Goal: Use online tool/utility: Utilize a website feature to perform a specific function

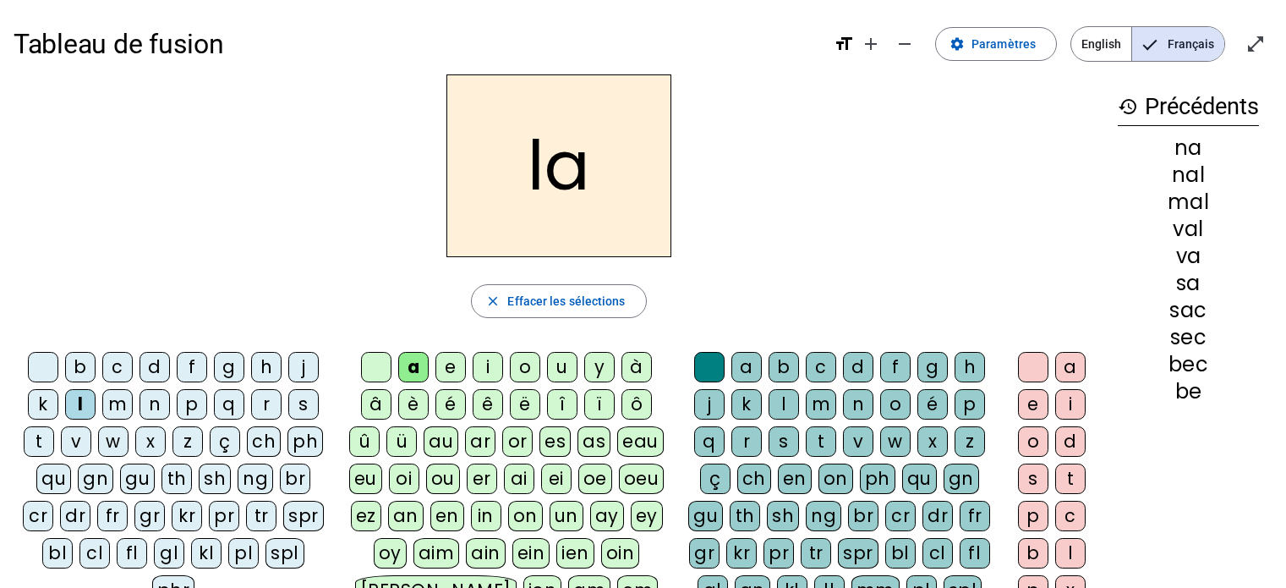
scroll to position [85, 0]
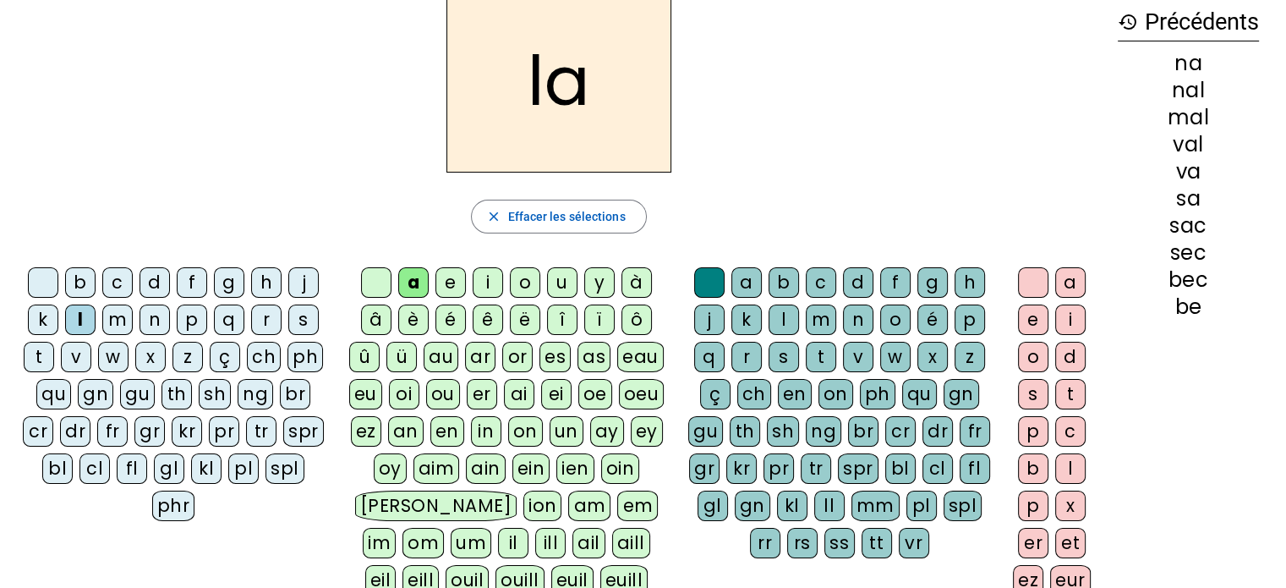
click at [413, 283] on div "a" at bounding box center [413, 282] width 30 height 30
click at [859, 356] on div "v" at bounding box center [858, 357] width 30 height 30
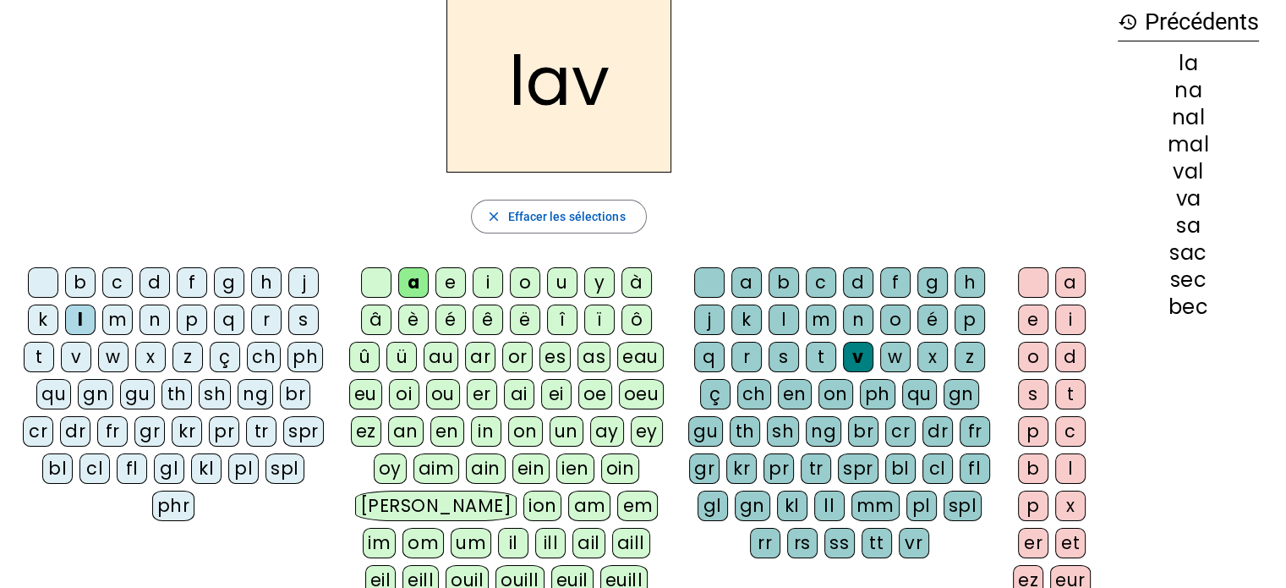
click at [1028, 321] on div "e" at bounding box center [1033, 319] width 30 height 30
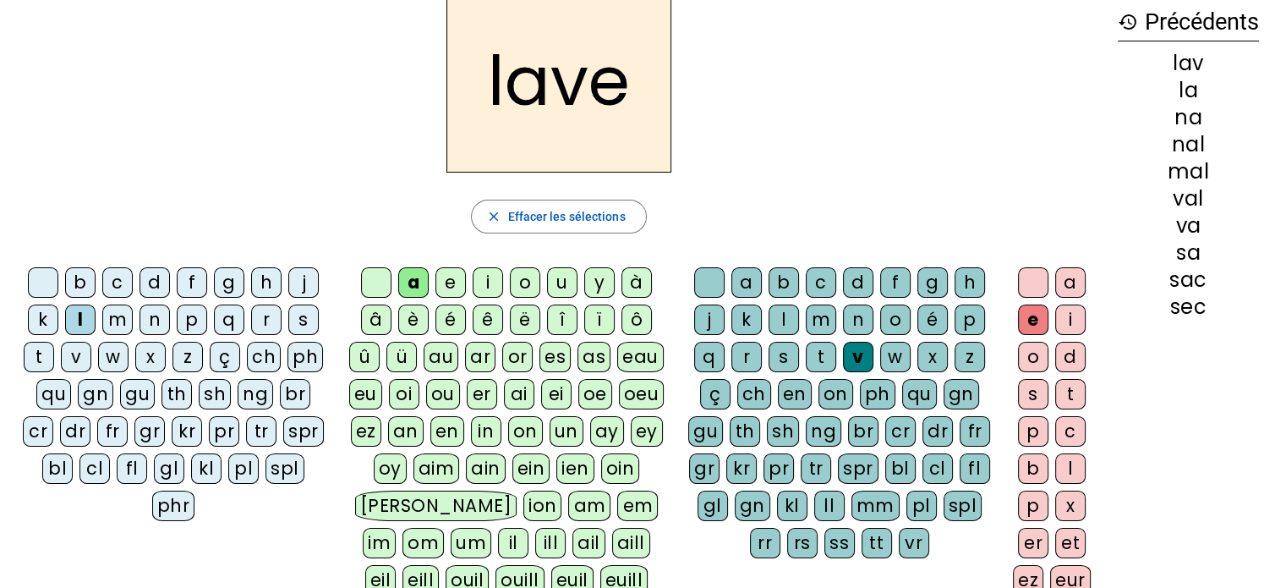
click at [225, 285] on div "g" at bounding box center [229, 282] width 30 height 30
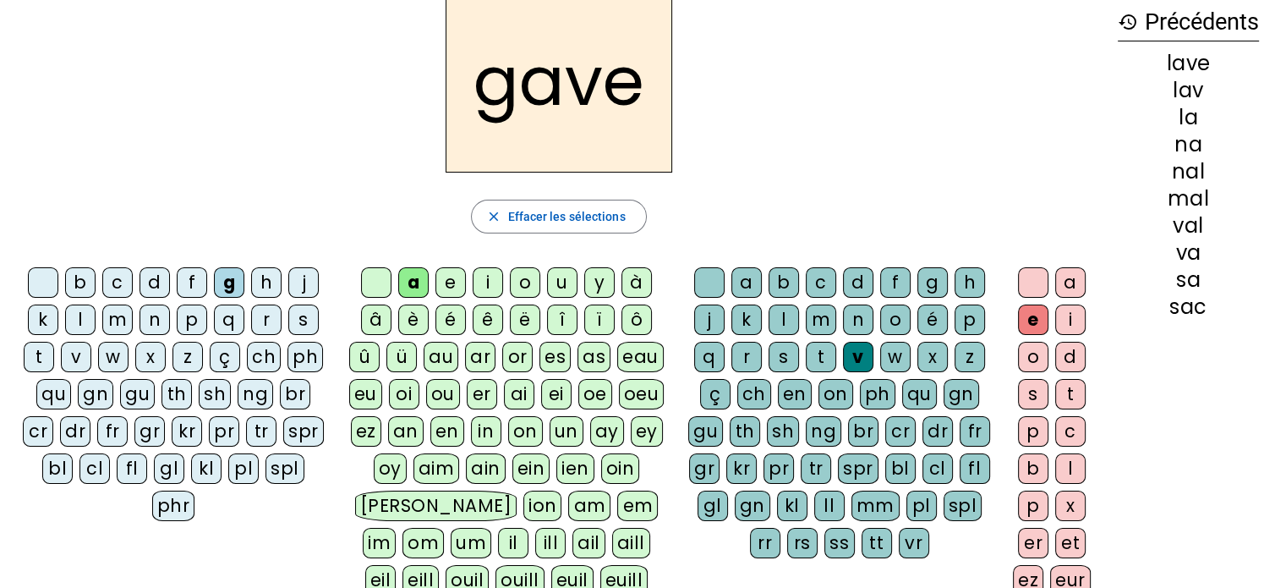
click at [185, 320] on div "p" at bounding box center [192, 319] width 30 height 30
click at [260, 320] on div "r" at bounding box center [266, 319] width 30 height 30
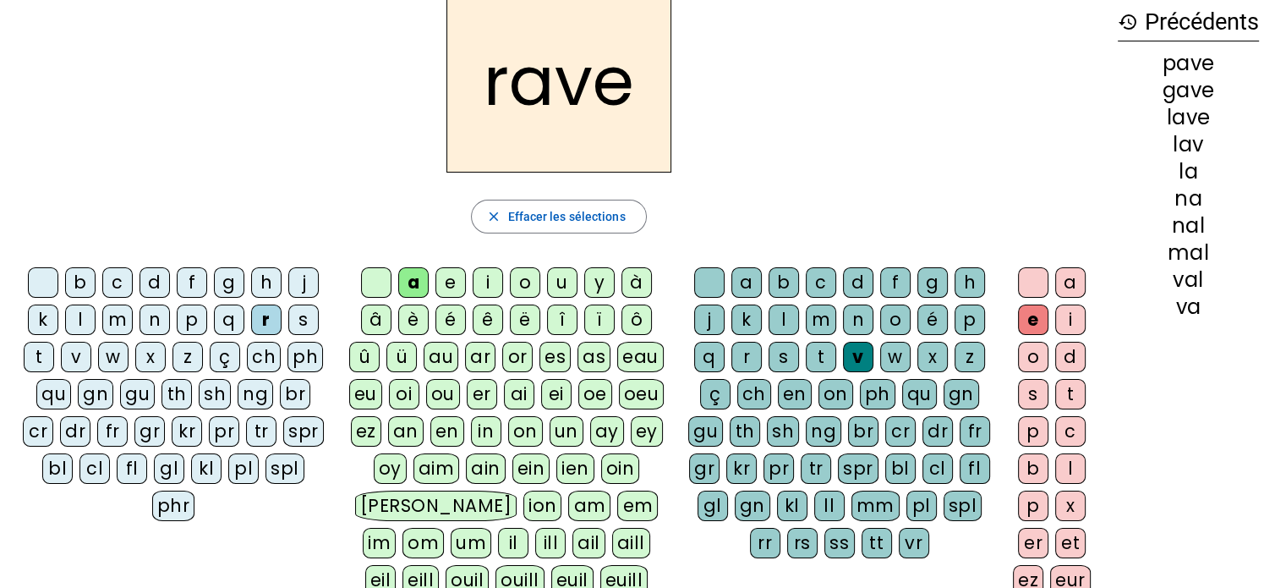
click at [778, 354] on div "s" at bounding box center [783, 357] width 30 height 30
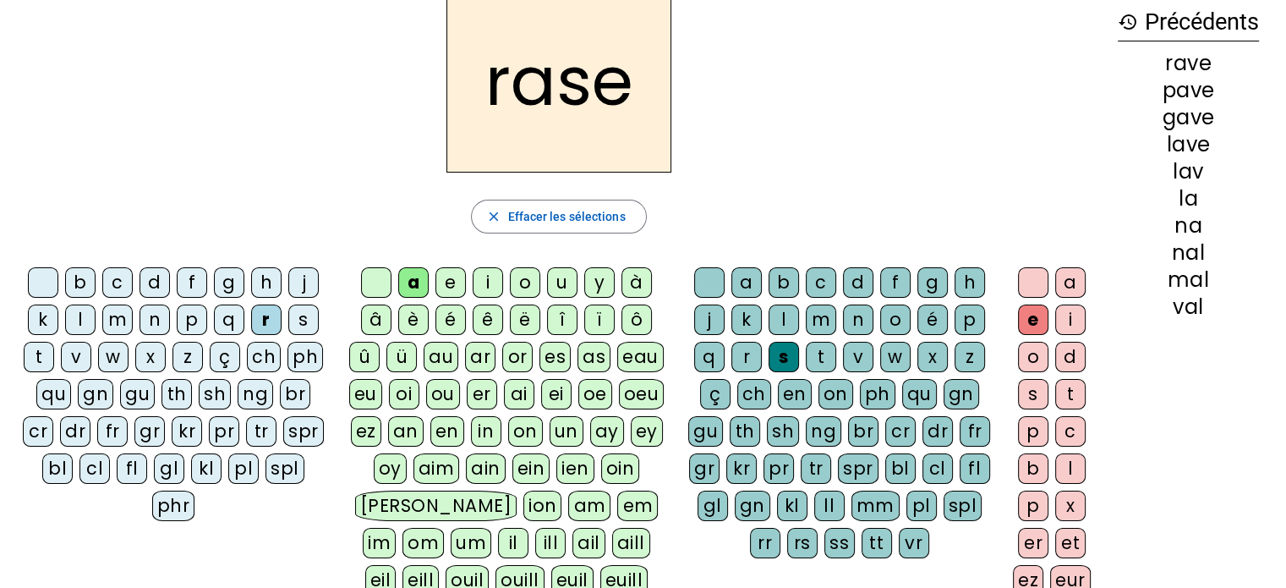
click at [112, 287] on div "c" at bounding box center [117, 282] width 30 height 30
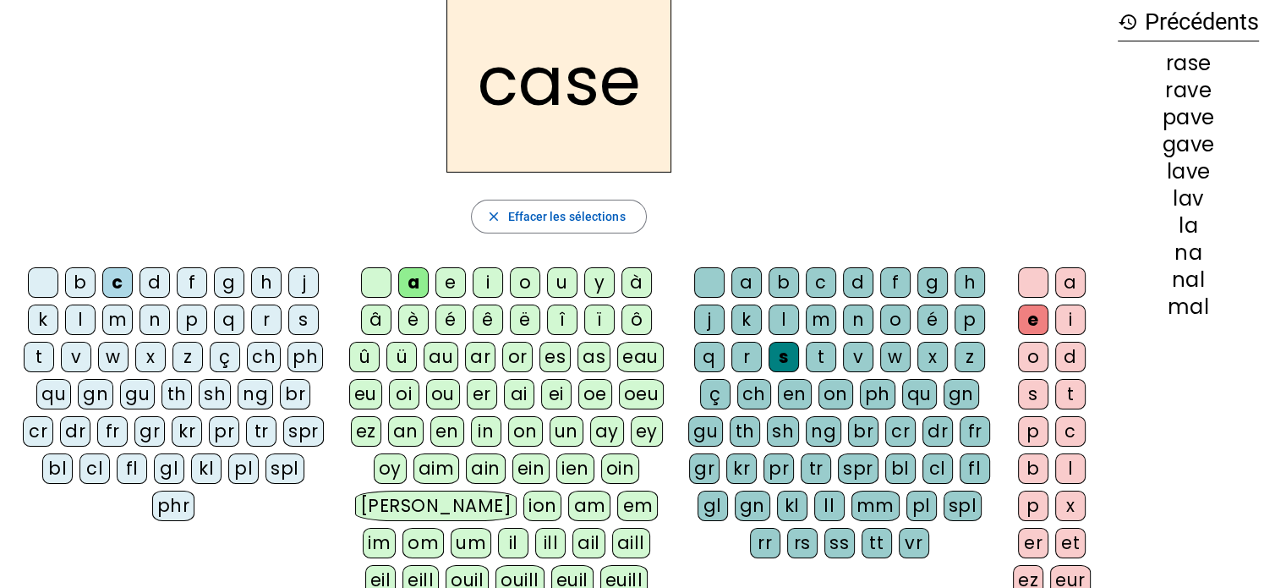
click at [73, 358] on div "v" at bounding box center [76, 357] width 30 height 30
click at [78, 286] on div "b" at bounding box center [80, 282] width 30 height 30
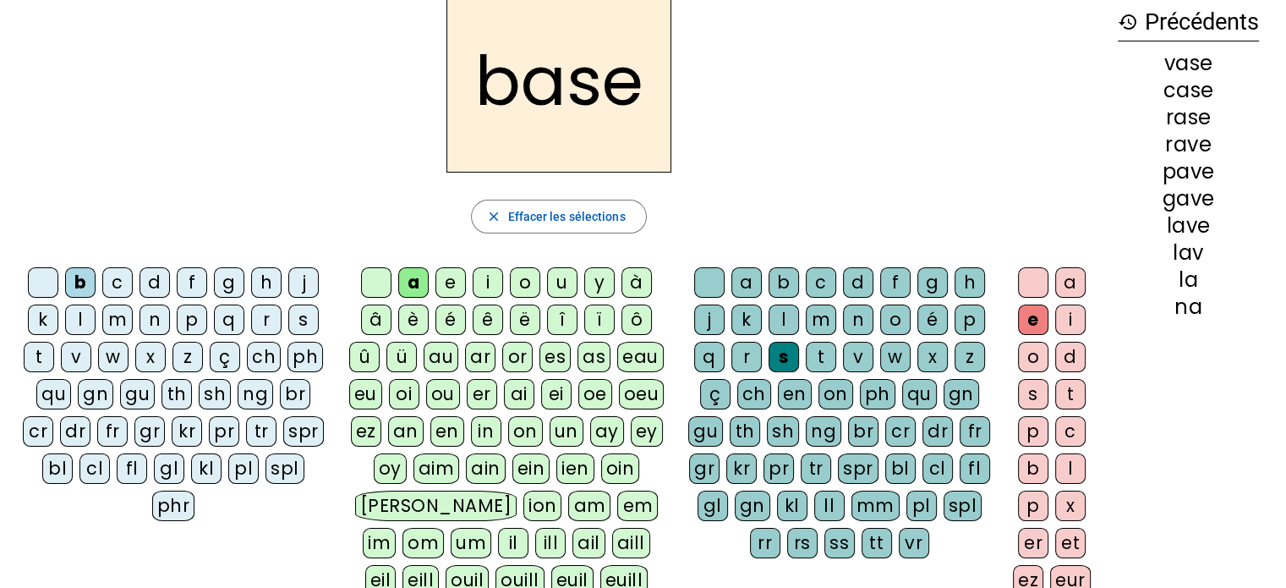
click at [487, 278] on div "i" at bounding box center [488, 282] width 30 height 30
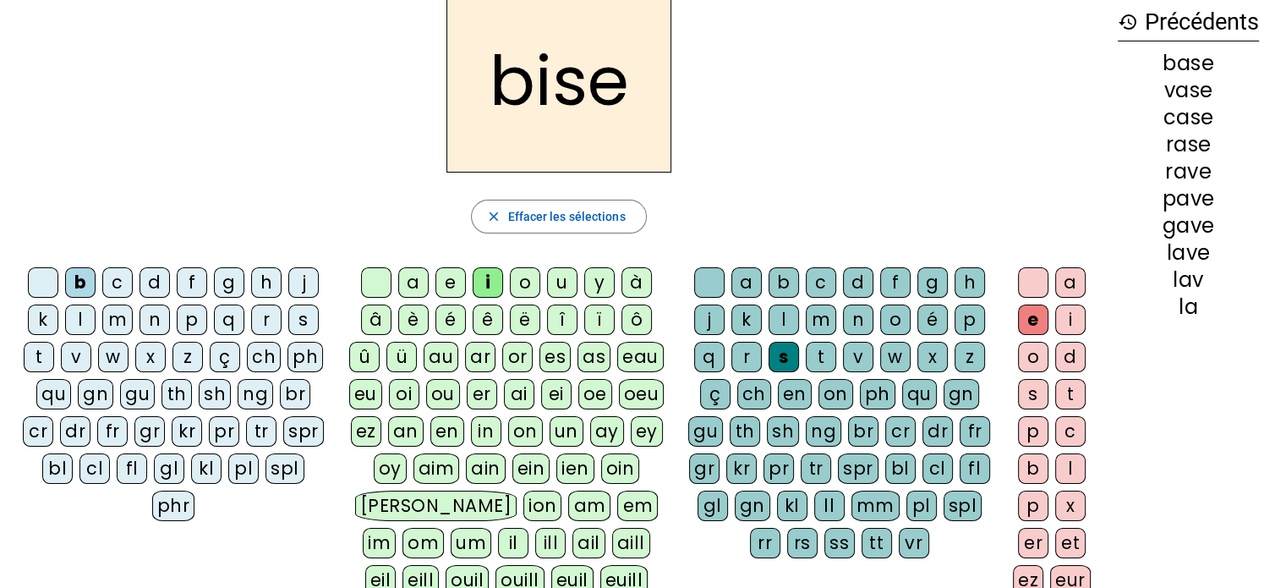
click at [561, 281] on div "u" at bounding box center [562, 282] width 30 height 30
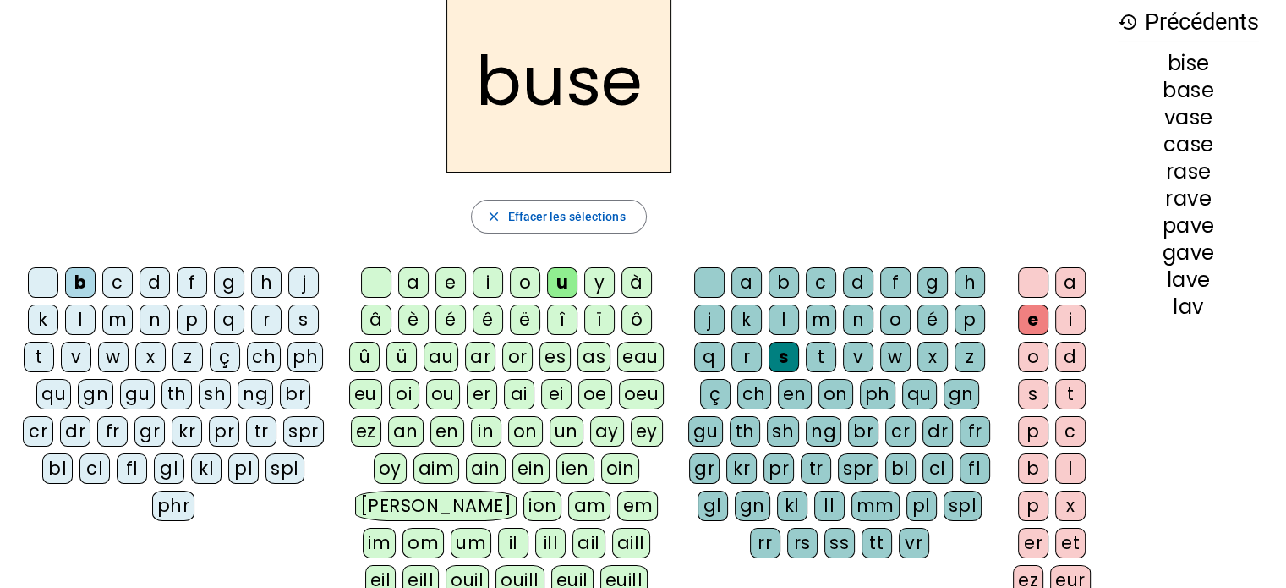
click at [263, 322] on div "r" at bounding box center [266, 319] width 30 height 30
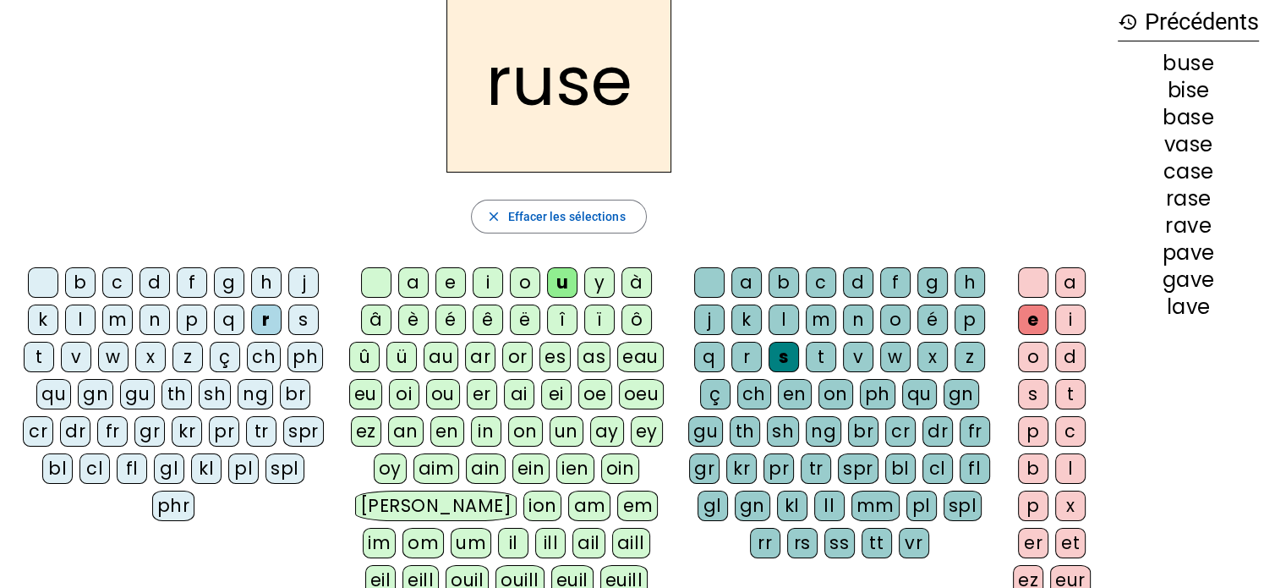
click at [115, 319] on div "m" at bounding box center [117, 319] width 30 height 30
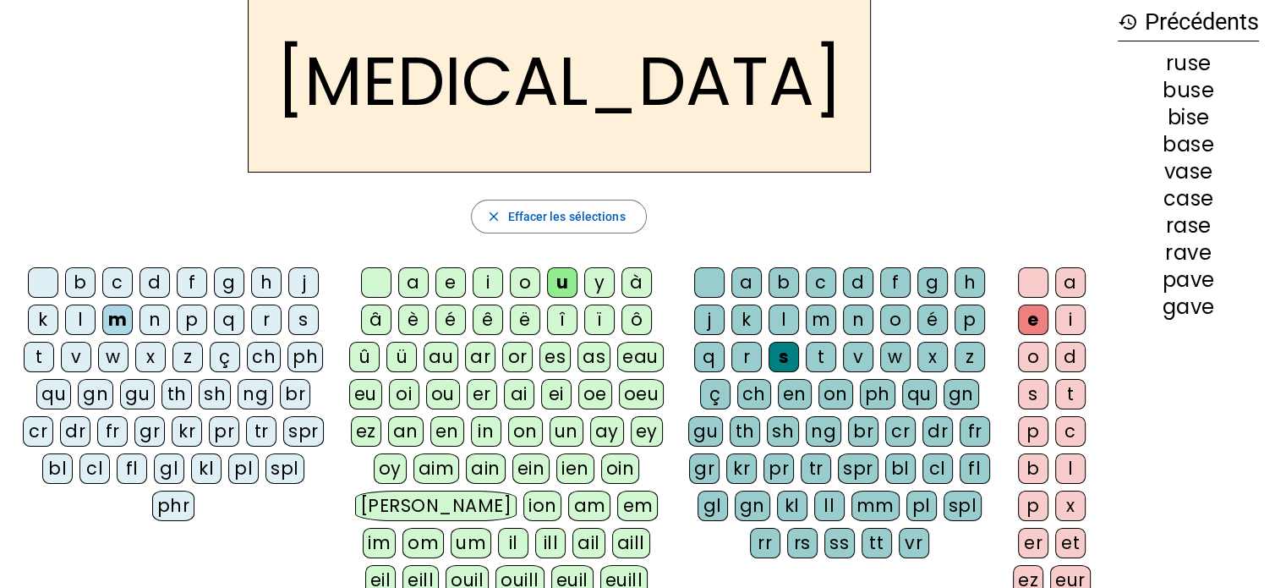
click at [484, 281] on div "i" at bounding box center [488, 282] width 30 height 30
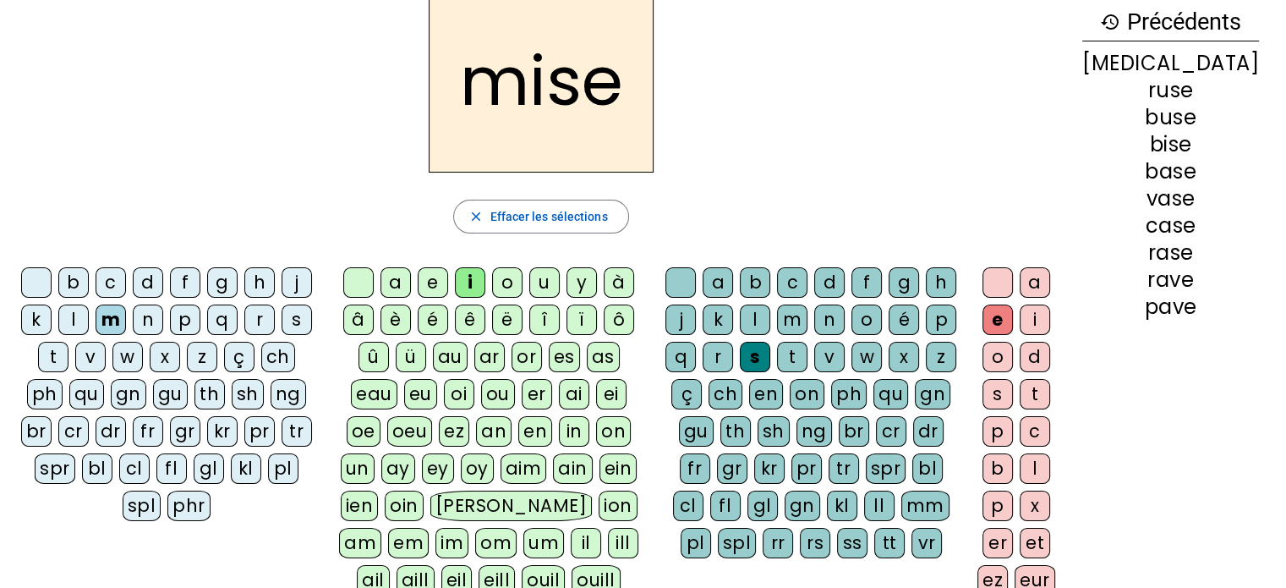
click at [560, 287] on div "u" at bounding box center [544, 282] width 30 height 30
